Goal: Information Seeking & Learning: Learn about a topic

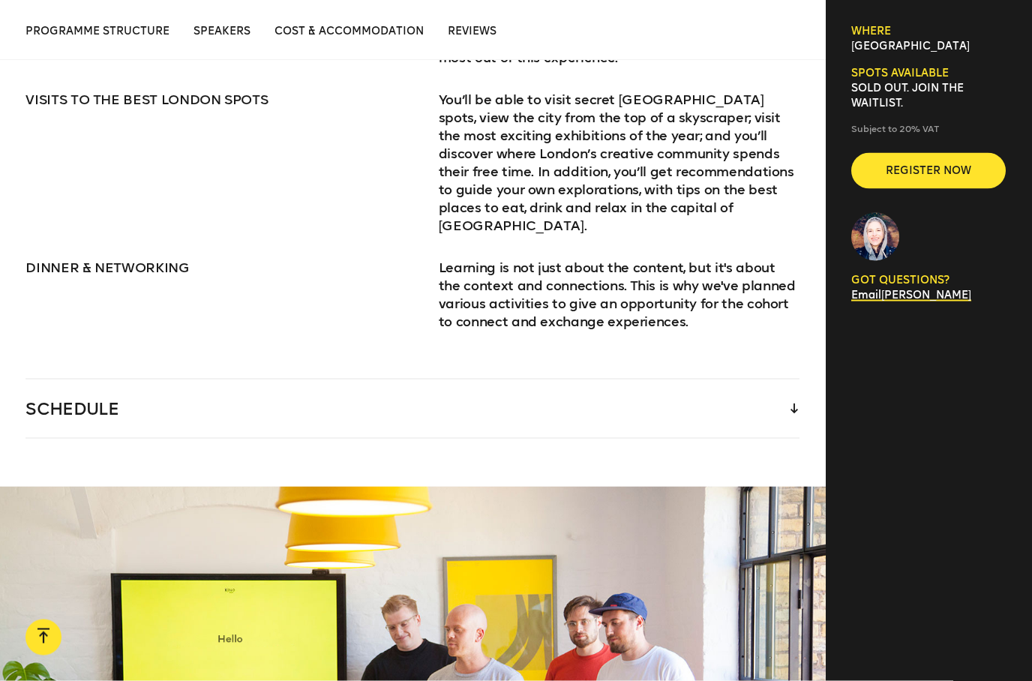
scroll to position [2208, 0]
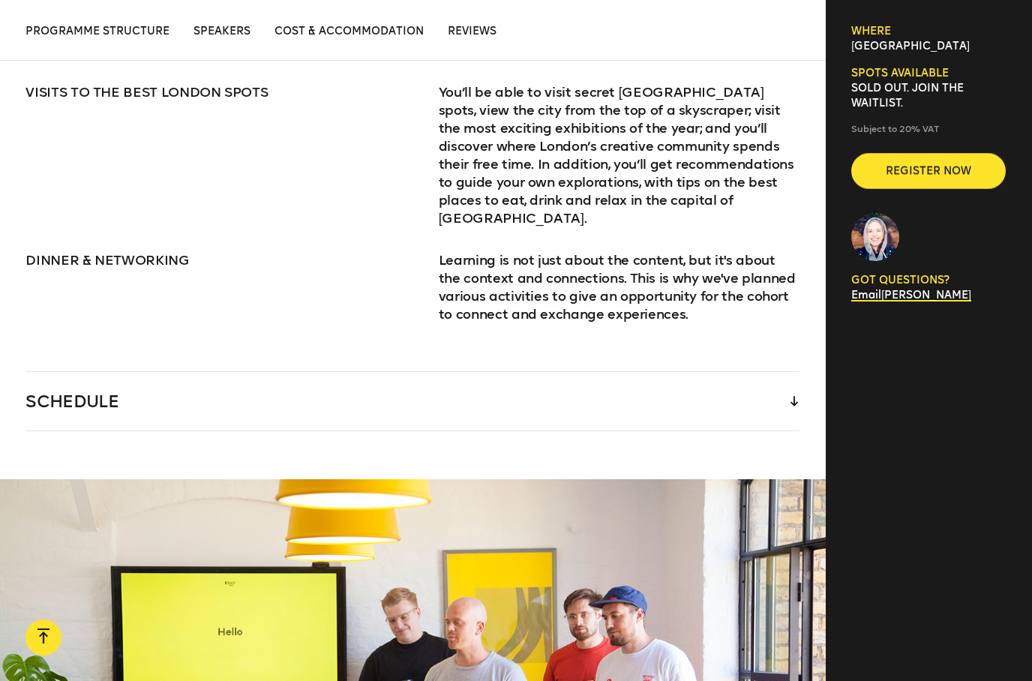
click at [693, 429] on div "SCHEDULE" at bounding box center [412, 401] width 774 height 58
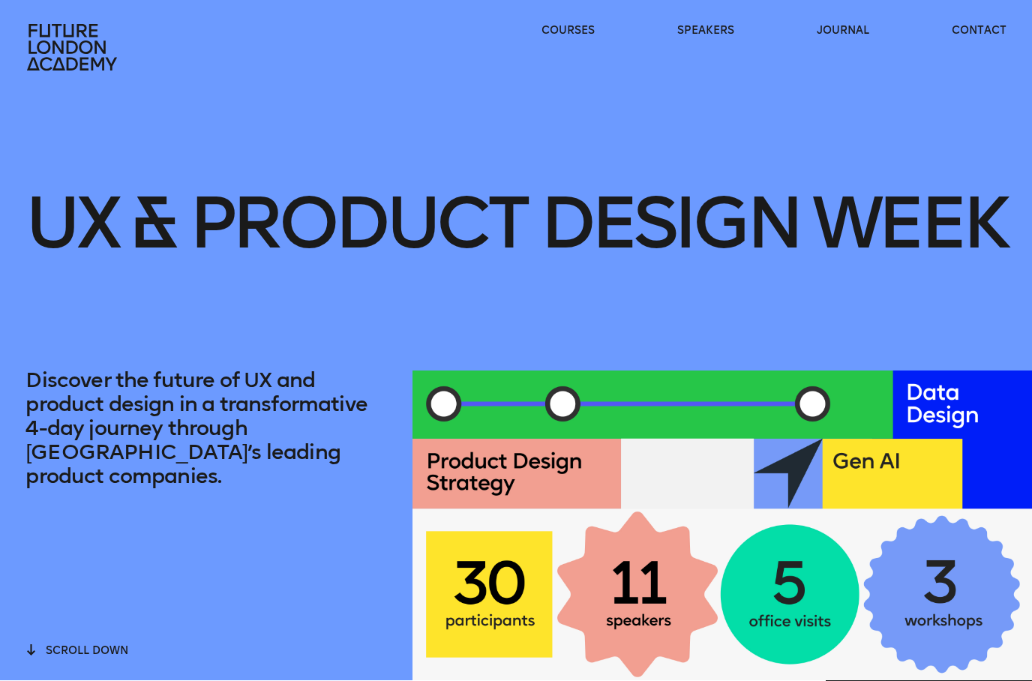
scroll to position [0, 0]
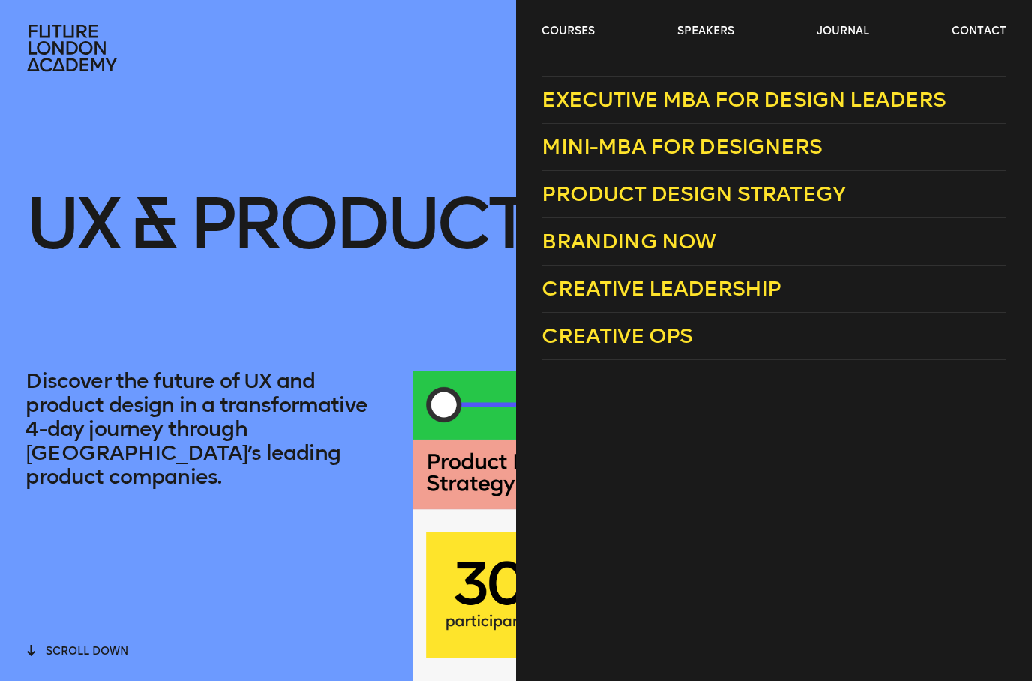
click at [802, 205] on span "Product Design Strategy" at bounding box center [693, 193] width 304 height 25
click at [793, 144] on span "Mini-MBA for Designers" at bounding box center [681, 146] width 280 height 25
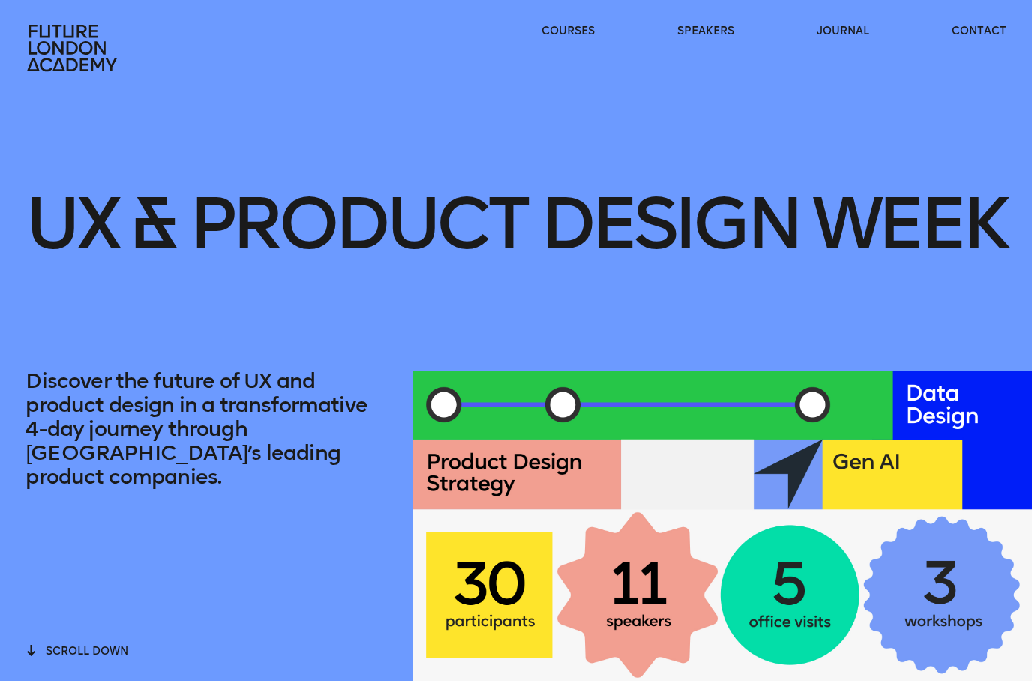
click at [585, 20] on header "courses speakers journal contact" at bounding box center [516, 36] width 1032 height 72
click at [725, 25] on link "speakers" at bounding box center [705, 31] width 57 height 15
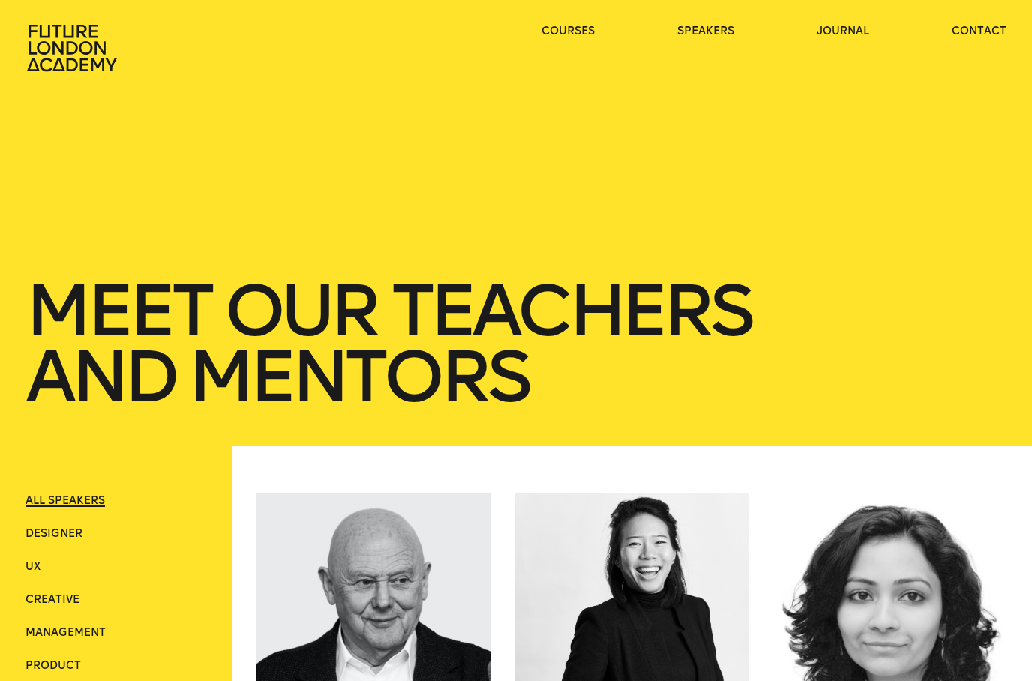
click at [863, 25] on link "journal" at bounding box center [843, 31] width 52 height 15
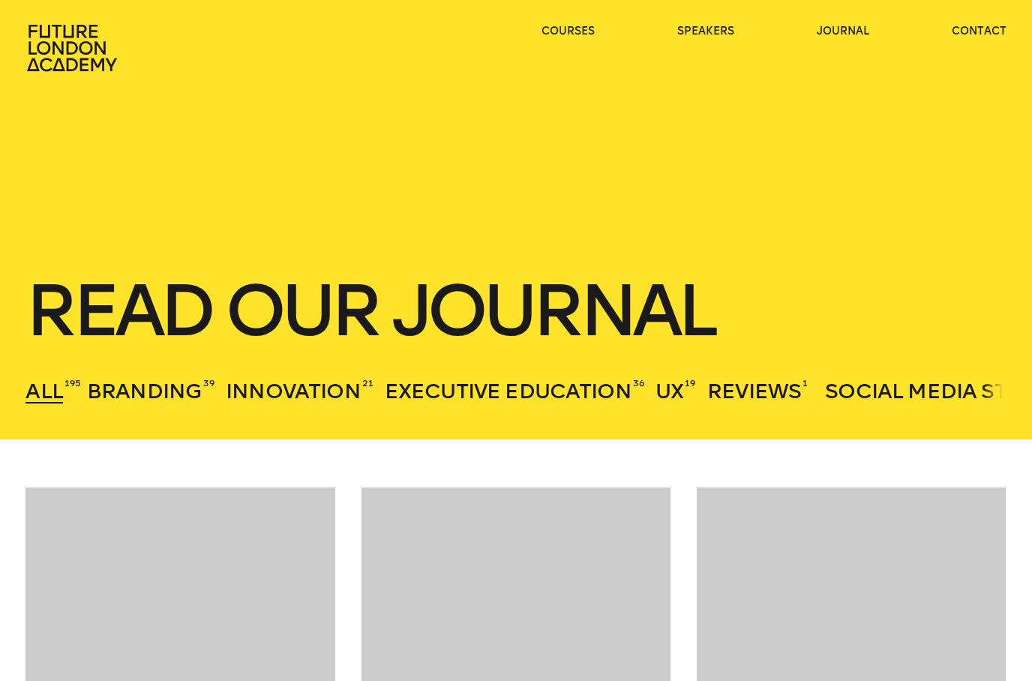
click at [980, 25] on link "contact" at bounding box center [979, 31] width 55 height 15
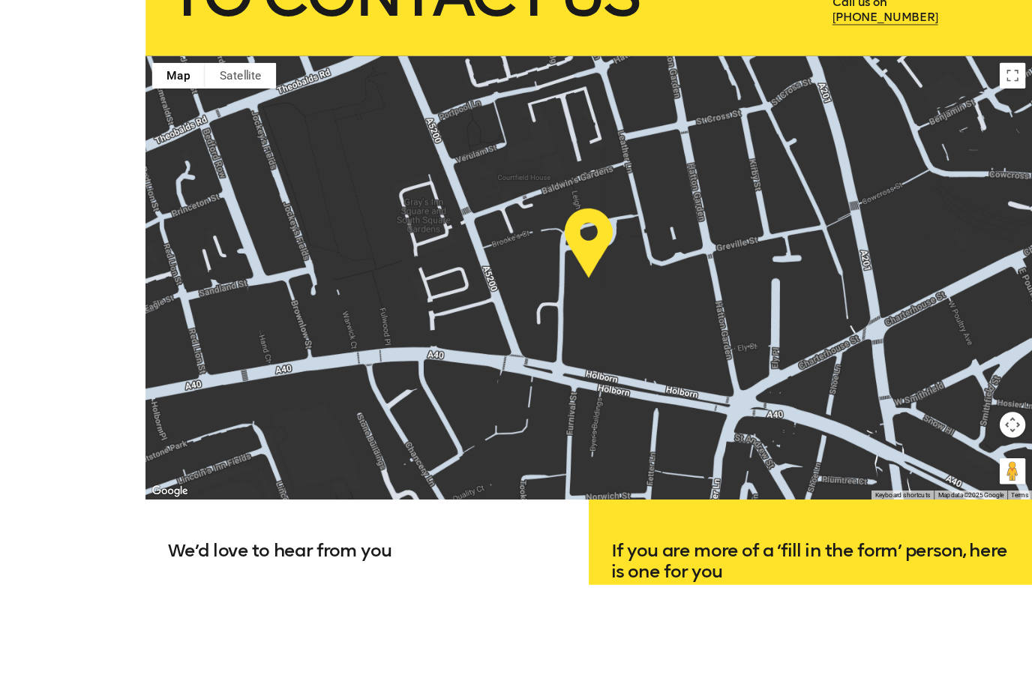
scroll to position [441, 0]
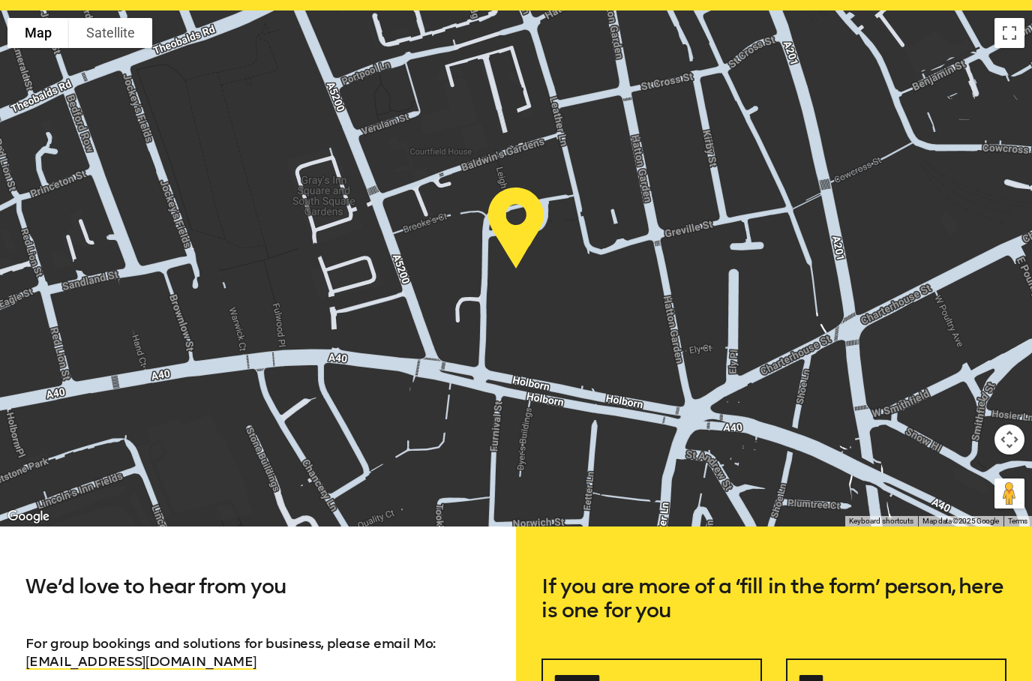
click at [707, 235] on div at bounding box center [516, 268] width 1032 height 516
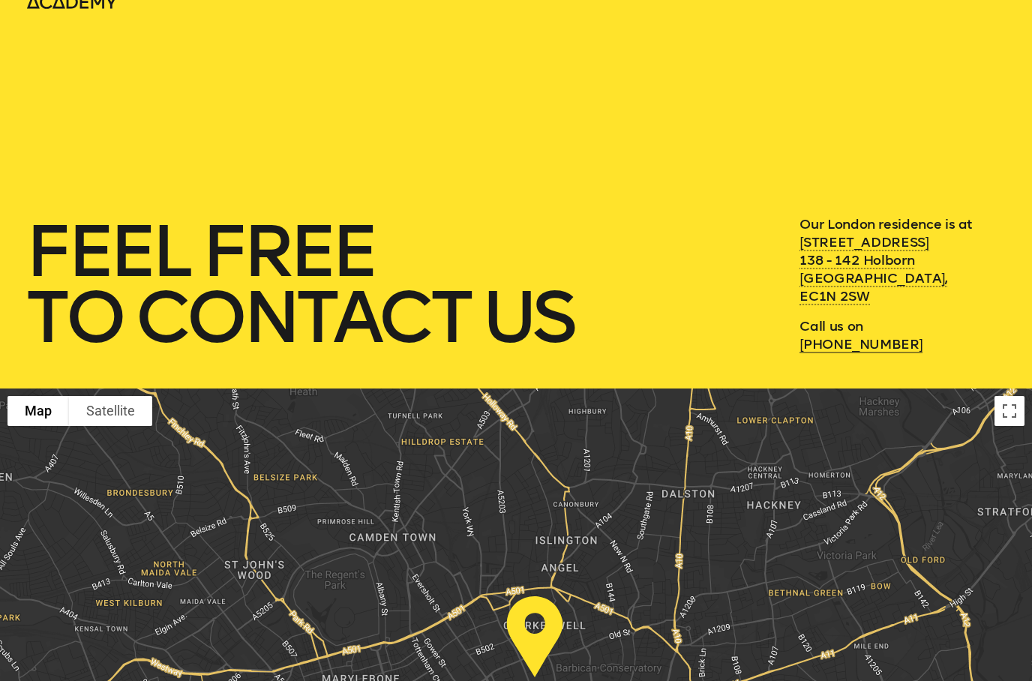
scroll to position [0, 0]
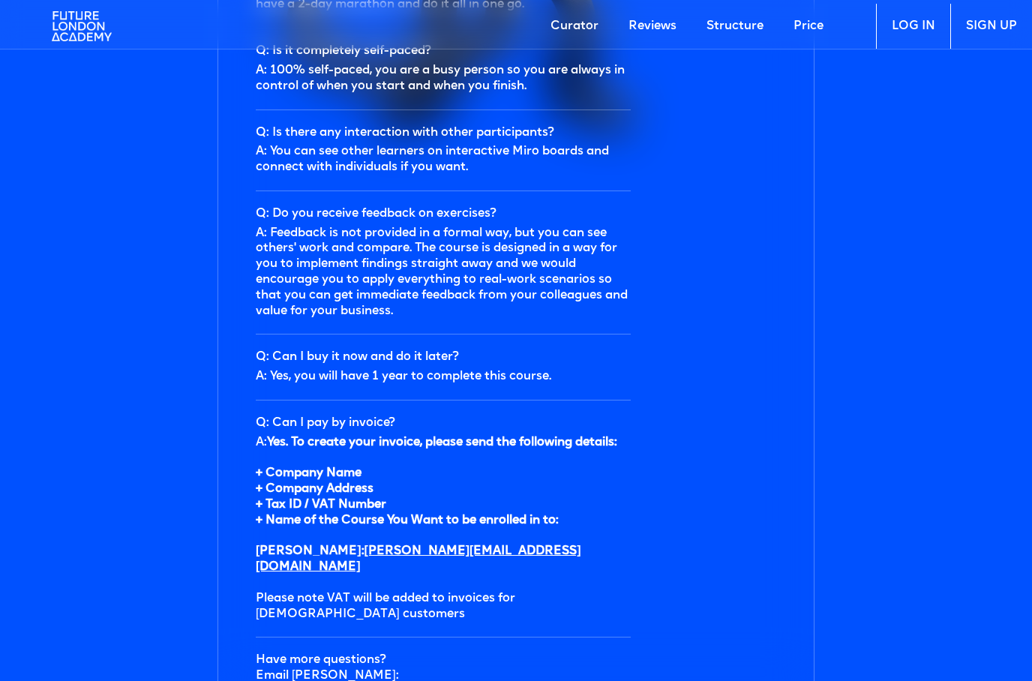
scroll to position [4777, 0]
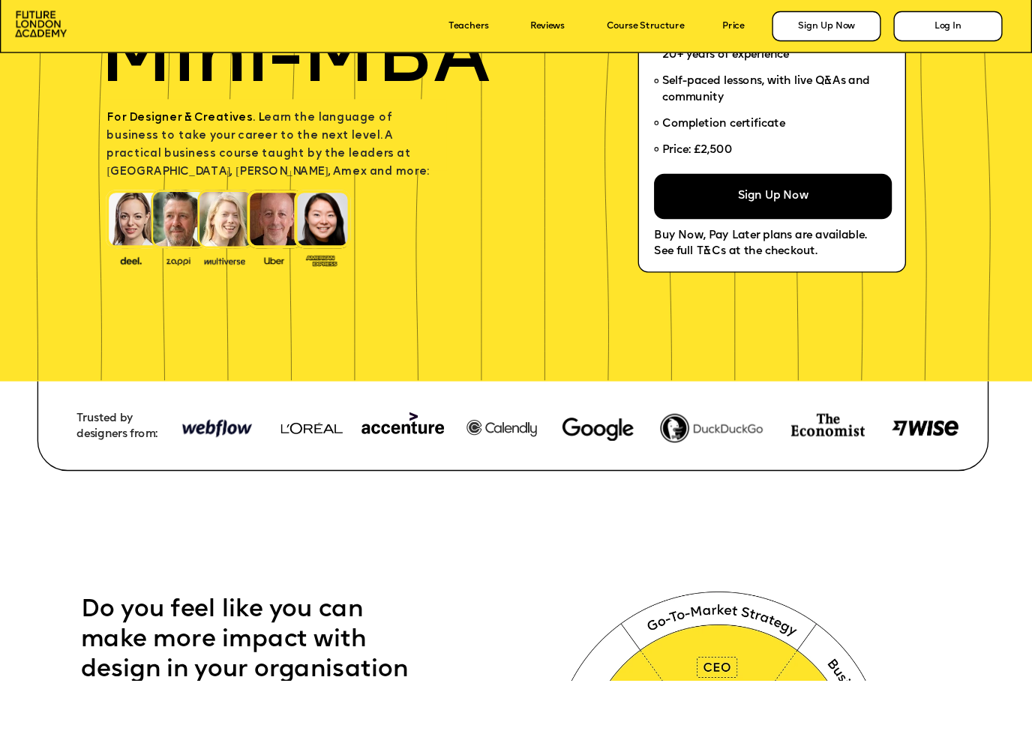
scroll to position [241, 0]
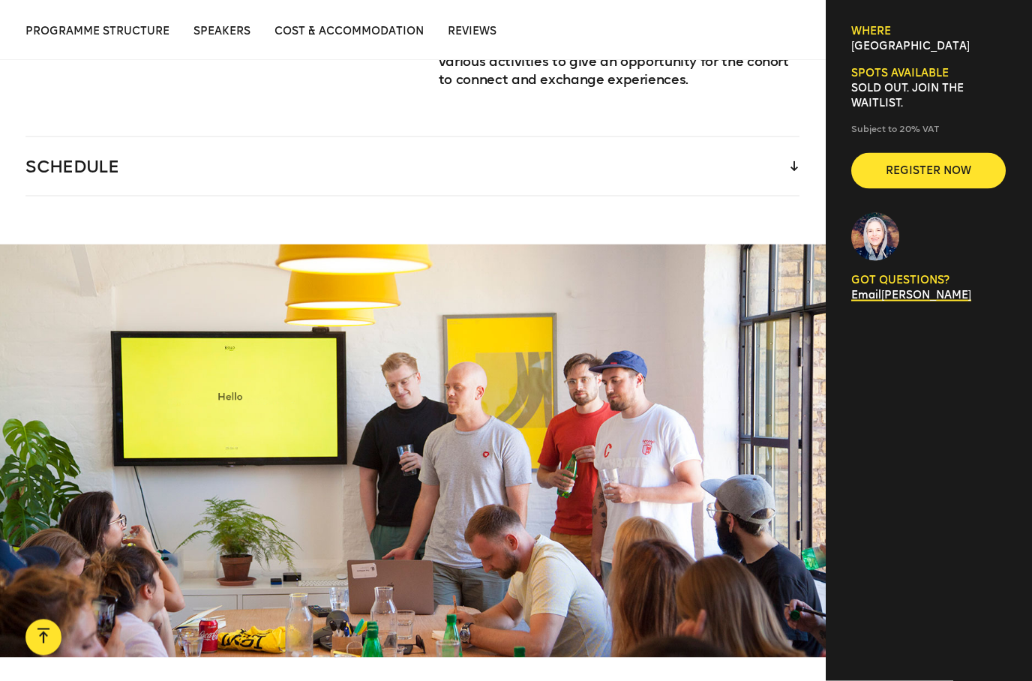
scroll to position [2444, 0]
click at [778, 169] on div "SCHEDULE" at bounding box center [412, 165] width 774 height 58
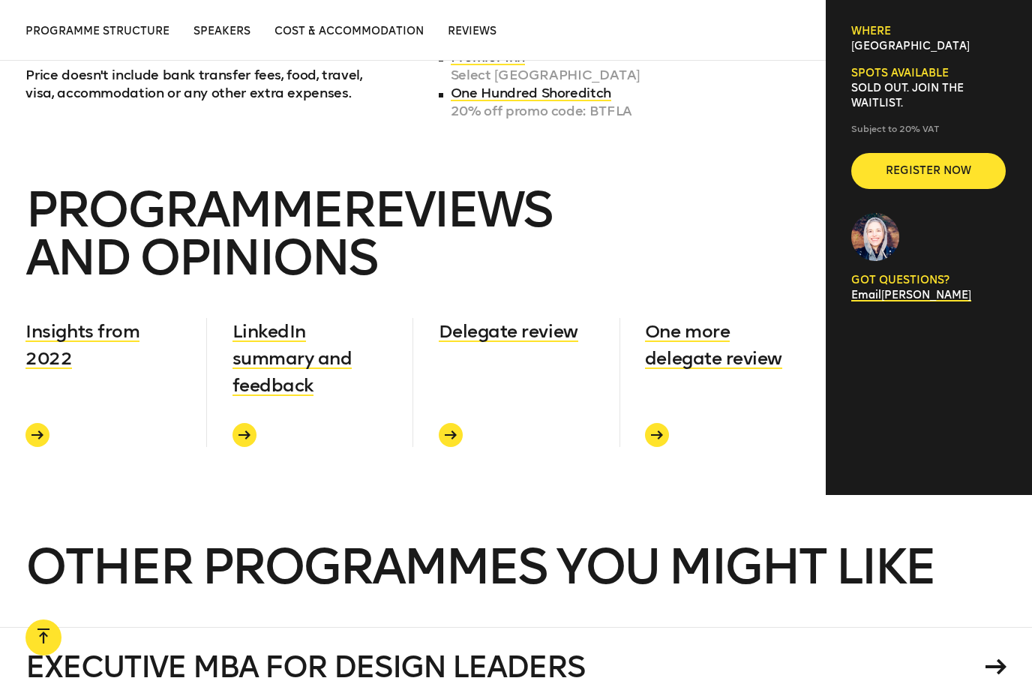
scroll to position [5852, 0]
